Goal: Information Seeking & Learning: Learn about a topic

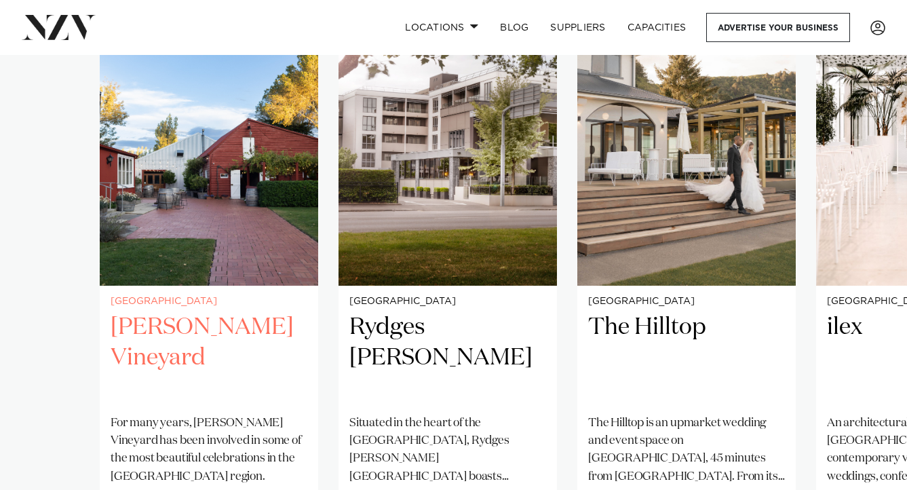
scroll to position [1008, 0]
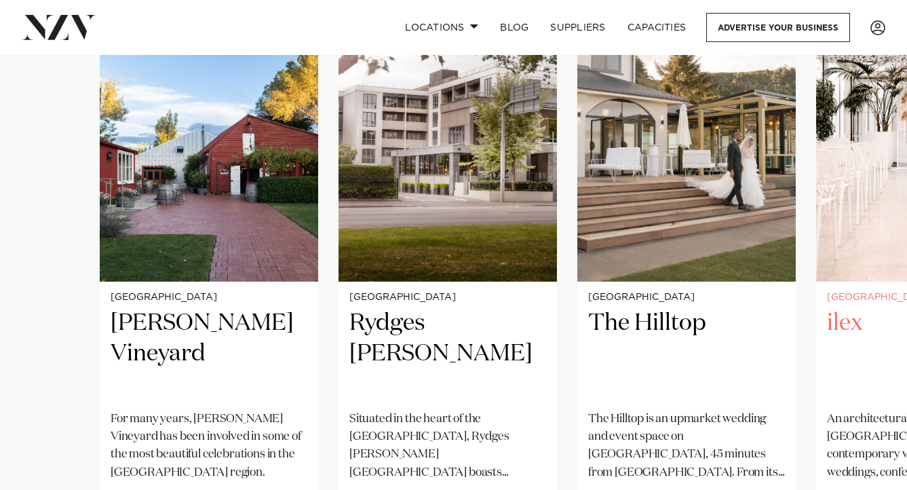
click at [837, 154] on img "4 / 4" at bounding box center [925, 134] width 218 height 293
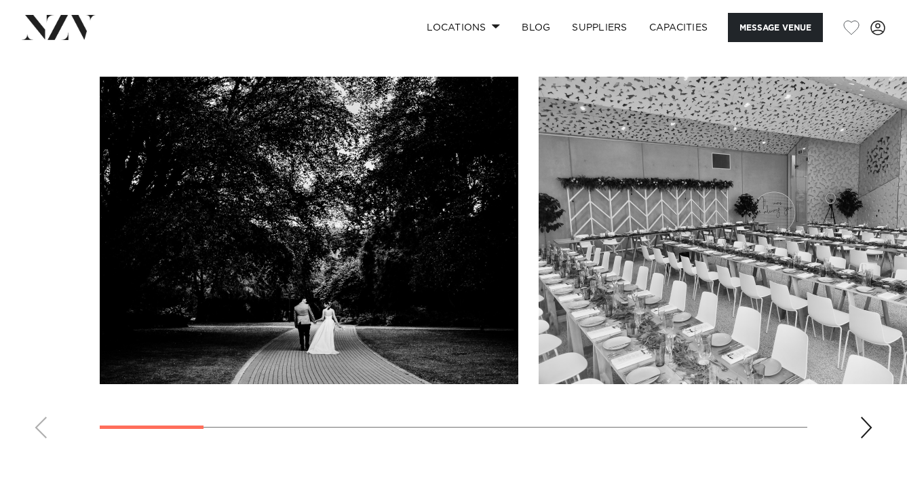
scroll to position [1299, 0]
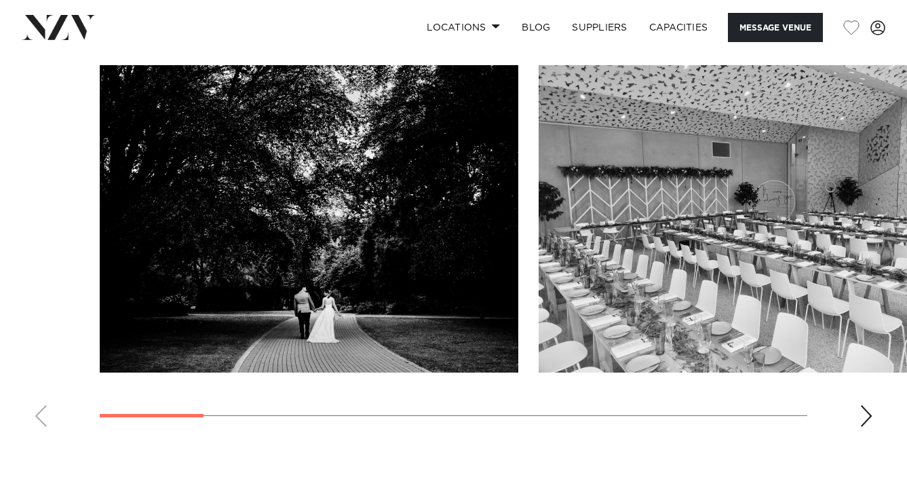
click at [868, 423] on div "Next slide" at bounding box center [867, 416] width 14 height 22
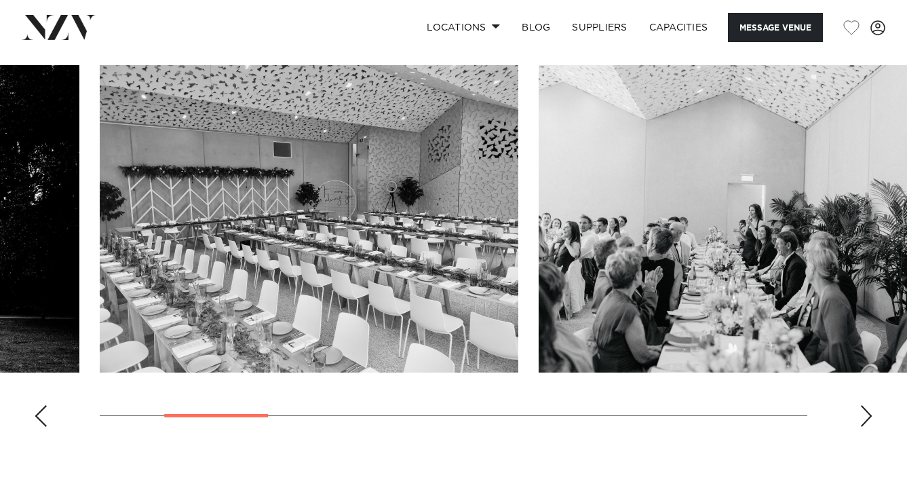
click at [868, 423] on div "Next slide" at bounding box center [867, 416] width 14 height 22
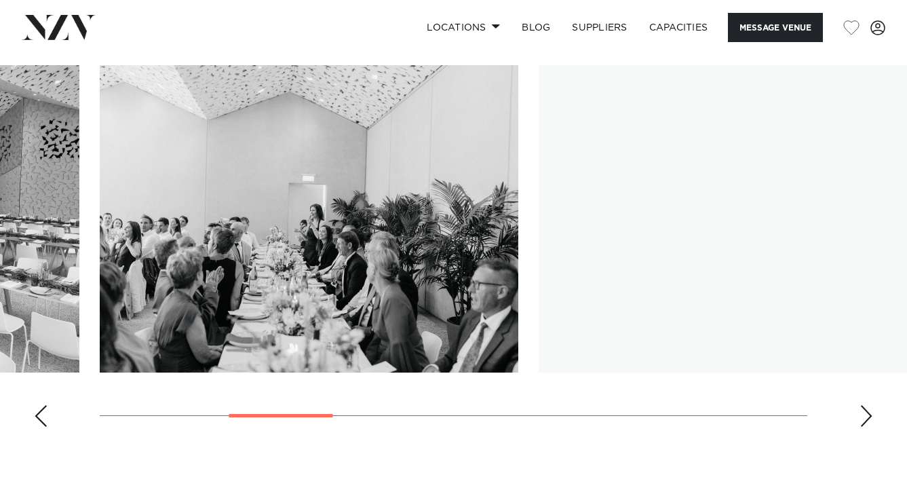
click at [868, 423] on div "Next slide" at bounding box center [867, 416] width 14 height 22
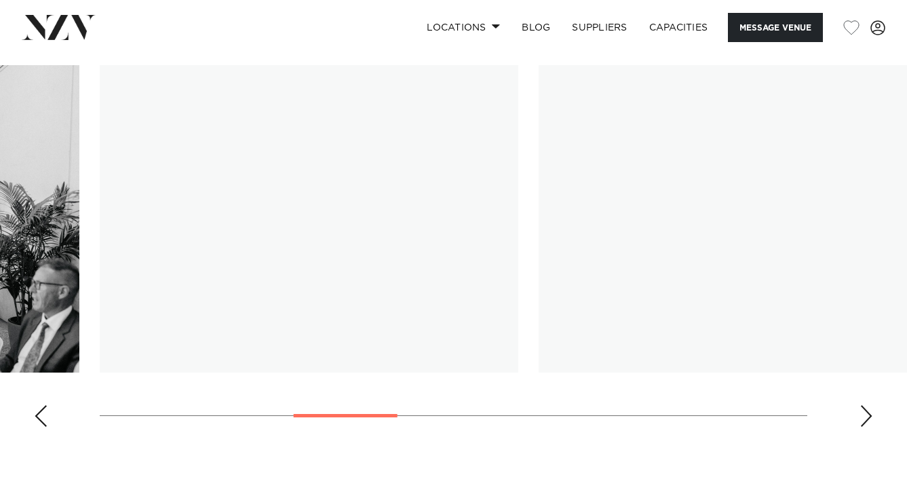
click at [868, 423] on div "Next slide" at bounding box center [867, 416] width 14 height 22
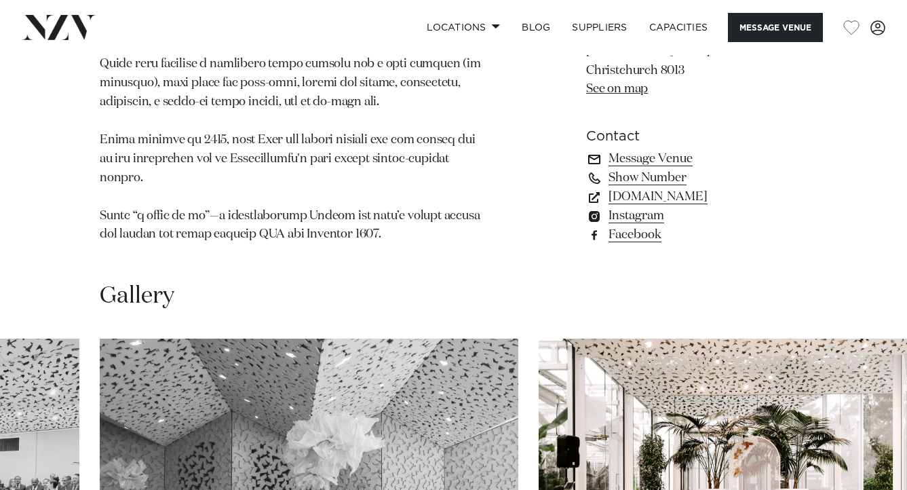
scroll to position [1090, 0]
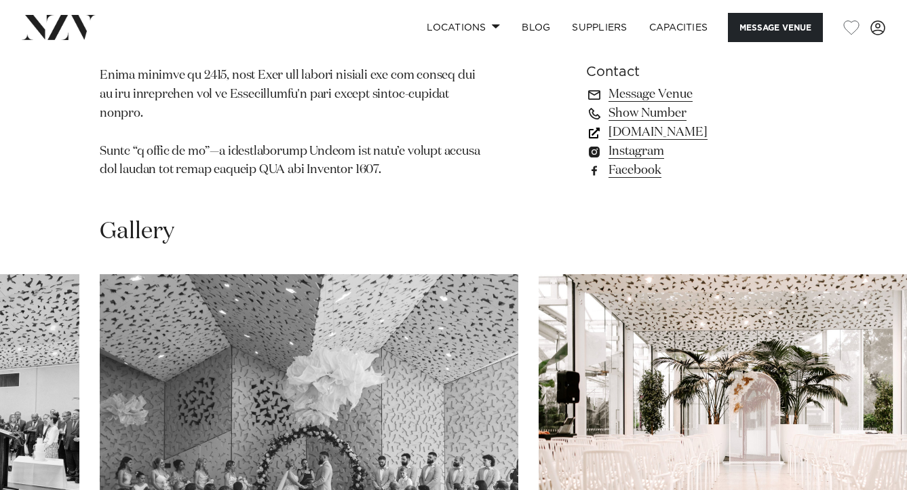
click at [638, 132] on link "goodcompany.nz" at bounding box center [696, 132] width 221 height 19
